Goal: Task Accomplishment & Management: Manage account settings

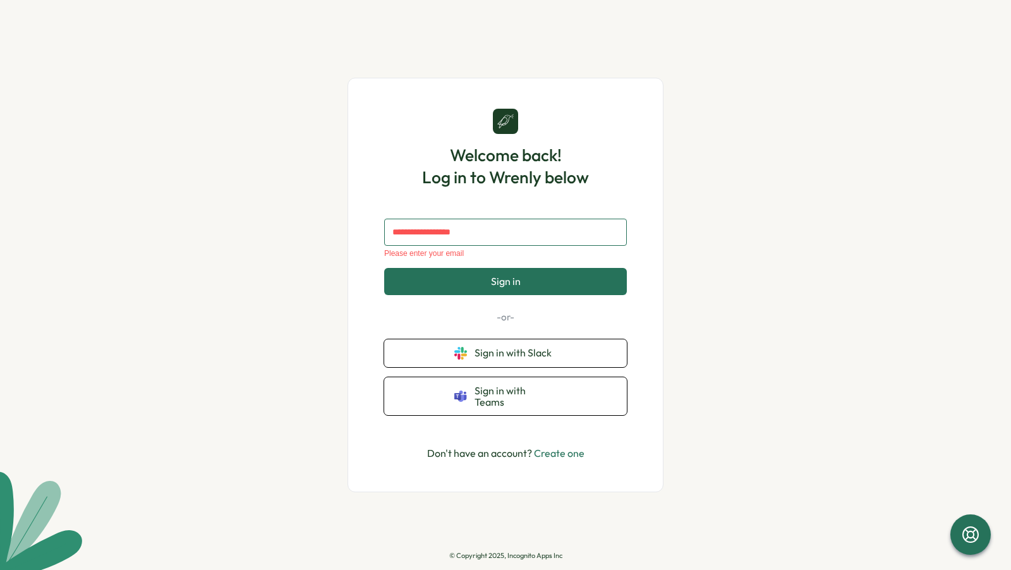
click at [485, 240] on input "text" at bounding box center [505, 232] width 243 height 27
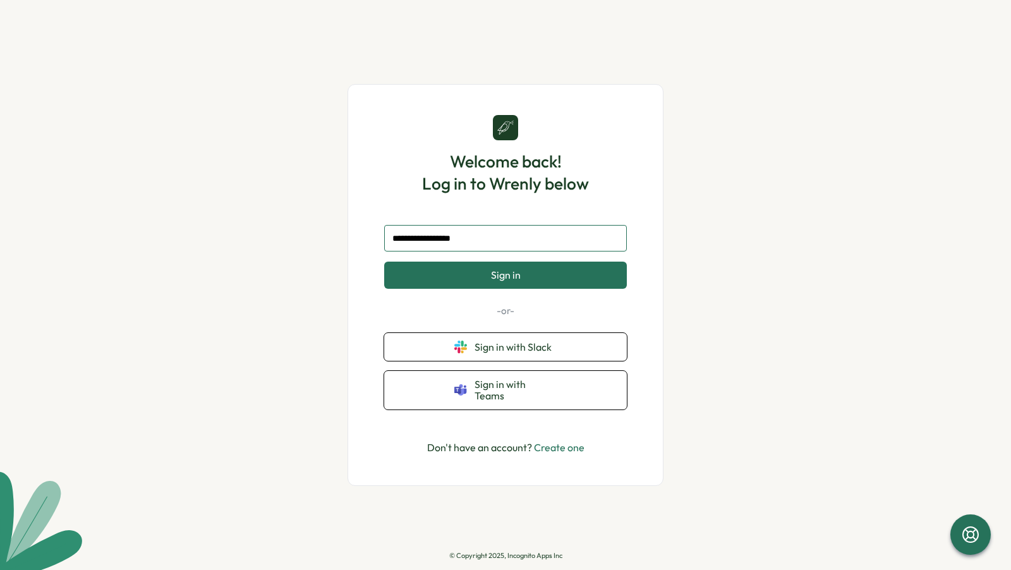
type input "**********"
click at [512, 276] on span "Sign in" at bounding box center [506, 274] width 30 height 11
click at [484, 249] on input "text" at bounding box center [505, 238] width 243 height 27
type input "*"
type input "**********"
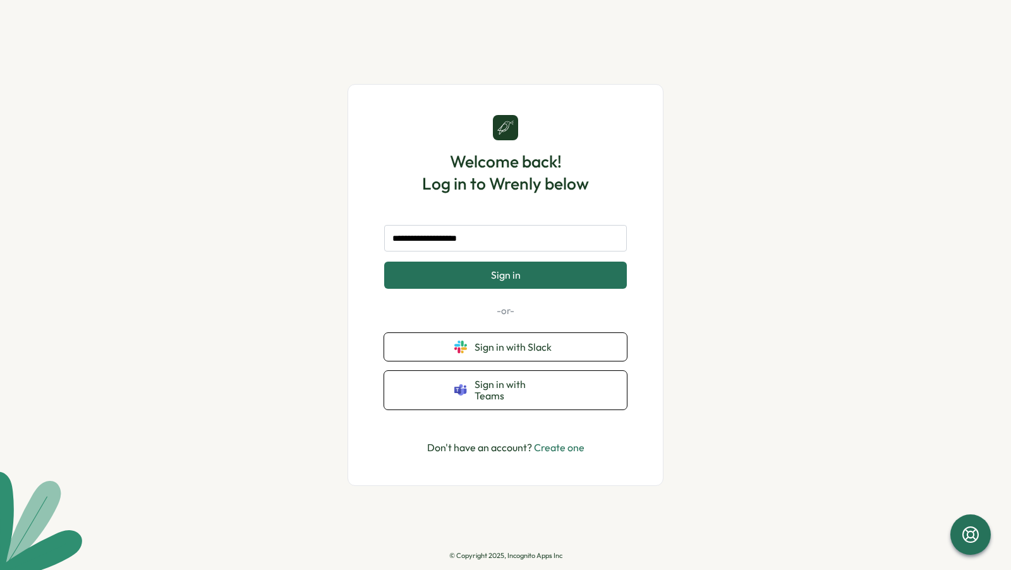
click at [501, 281] on span "Sign in" at bounding box center [506, 274] width 30 height 11
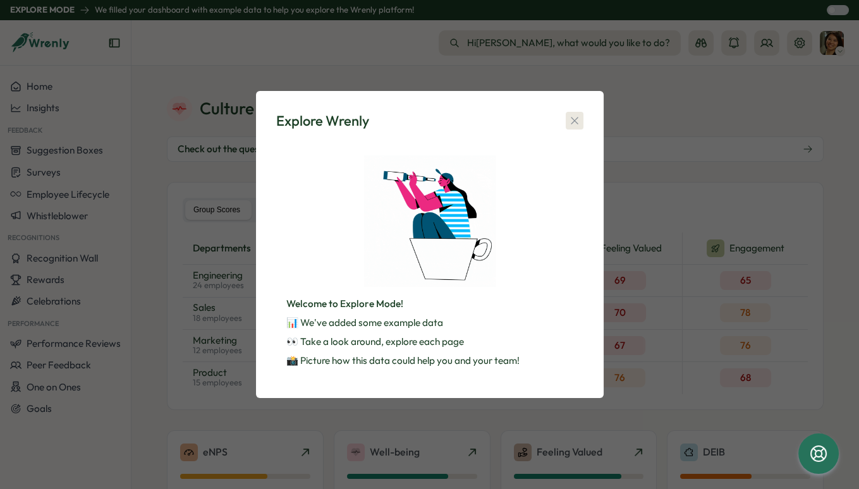
click at [579, 124] on icon "button" at bounding box center [574, 120] width 13 height 13
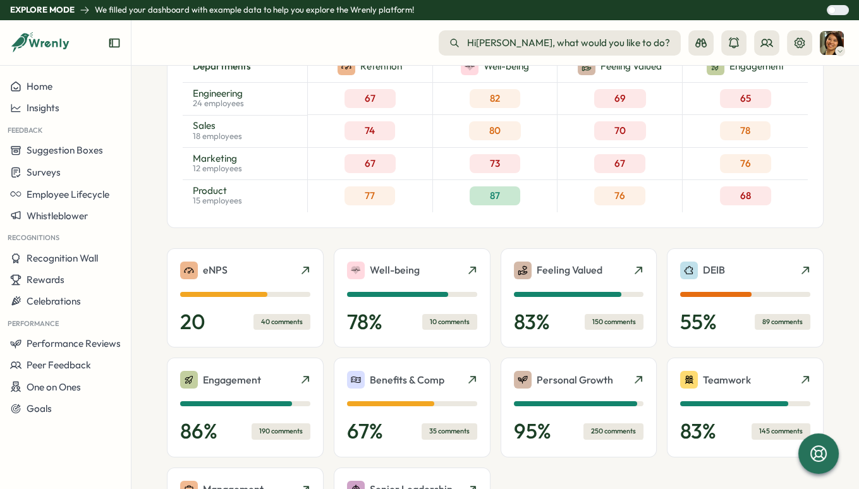
scroll to position [71, 0]
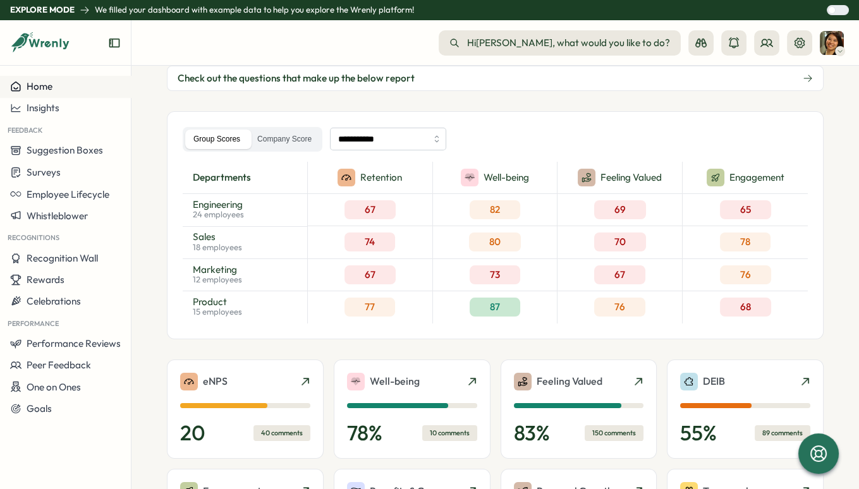
click at [72, 88] on div "Home" at bounding box center [65, 86] width 111 height 11
click at [54, 159] on button "Suggestion Boxes" at bounding box center [65, 150] width 131 height 21
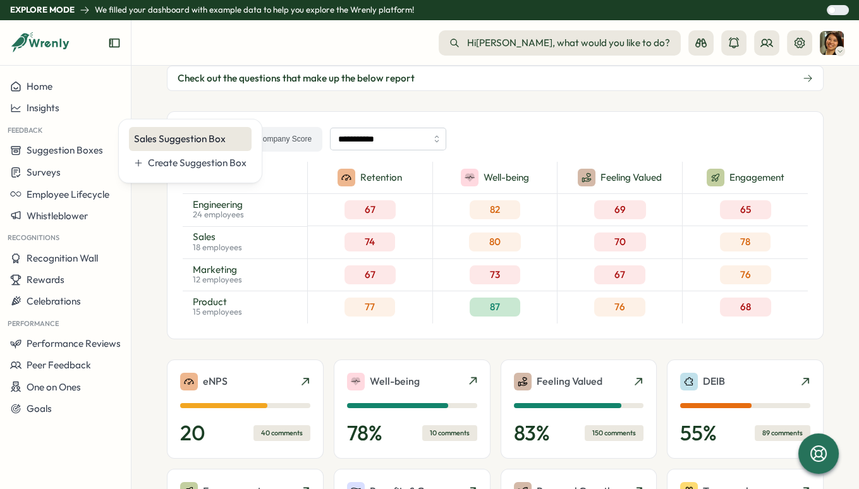
click at [190, 138] on div "Sales Suggestion Box" at bounding box center [190, 139] width 112 height 14
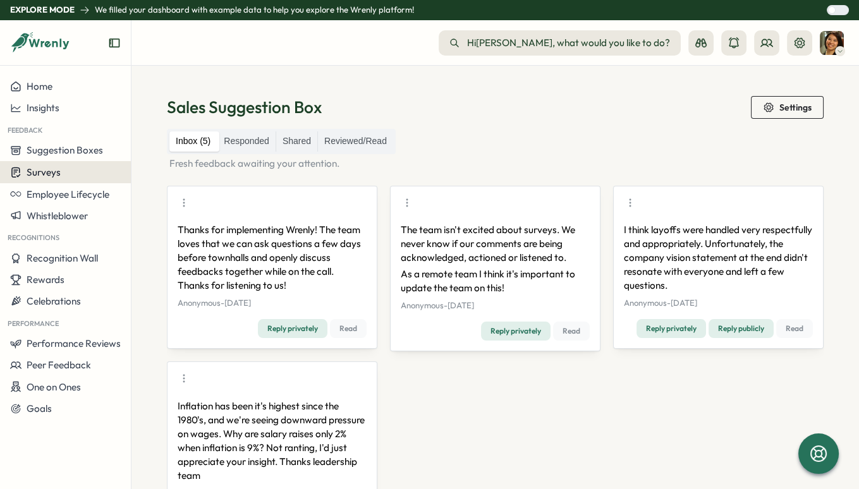
click at [69, 166] on div "Surveys" at bounding box center [65, 172] width 111 height 12
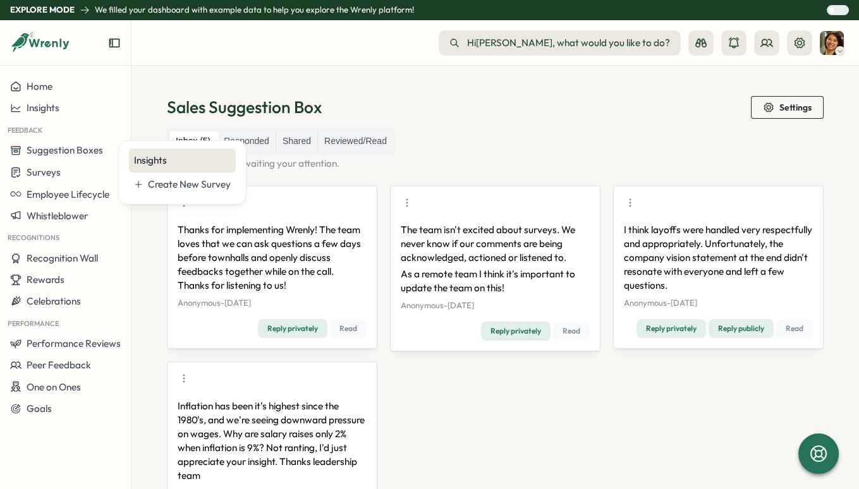
click at [145, 169] on button "Insights" at bounding box center [182, 161] width 107 height 24
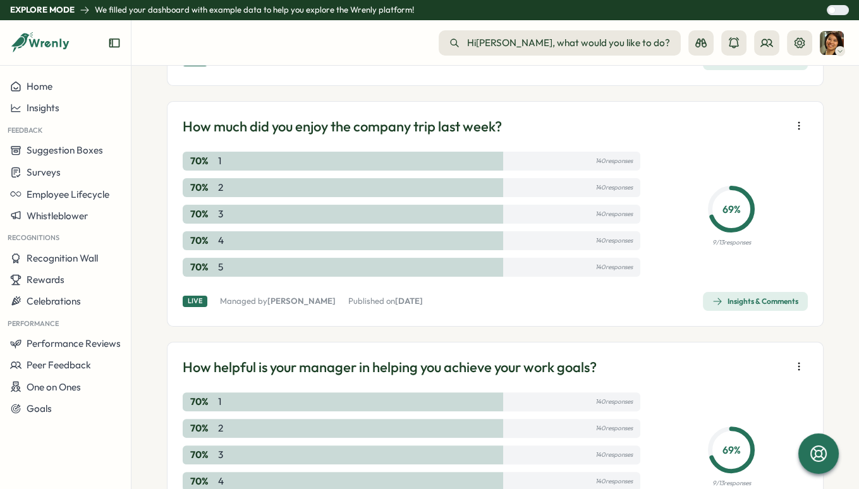
scroll to position [670, 0]
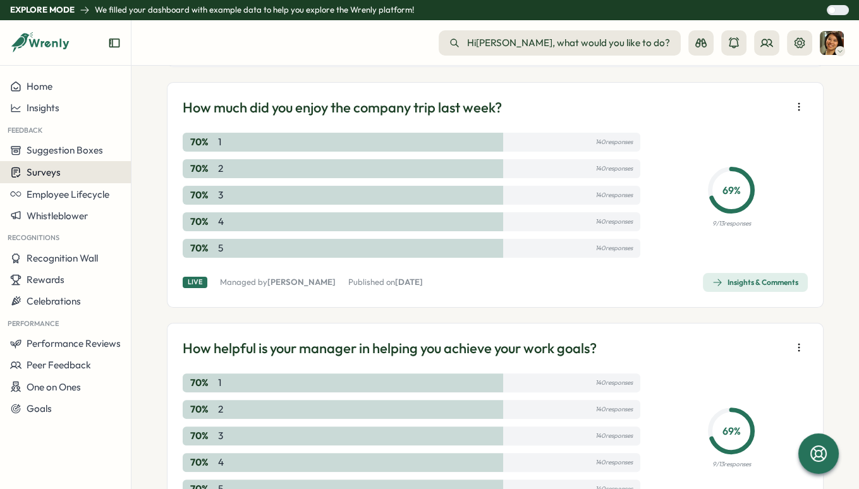
click at [81, 176] on div "Surveys" at bounding box center [65, 172] width 111 height 12
click at [51, 276] on span "Rewards" at bounding box center [46, 280] width 38 height 12
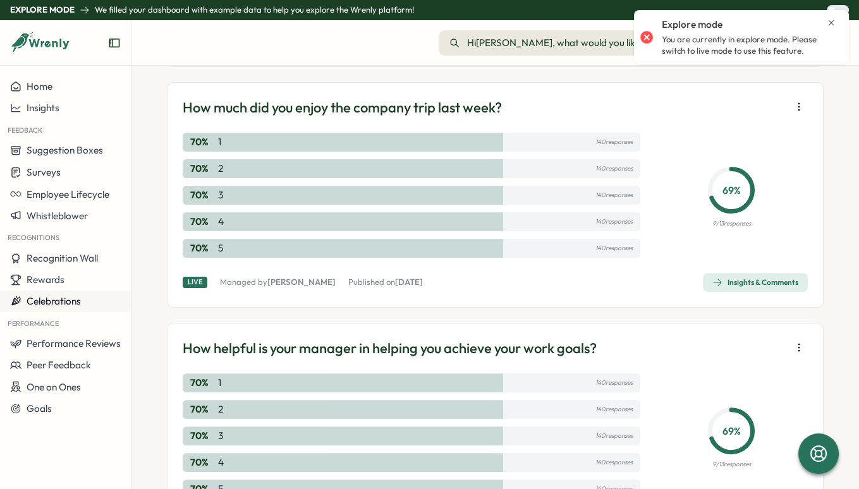
click at [68, 300] on span "Celebrations" at bounding box center [54, 301] width 54 height 12
